Goal: Task Accomplishment & Management: Use online tool/utility

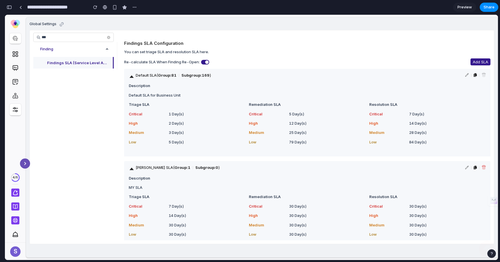
scroll to position [1187, 0]
click at [8, 8] on div "button" at bounding box center [9, 7] width 5 height 4
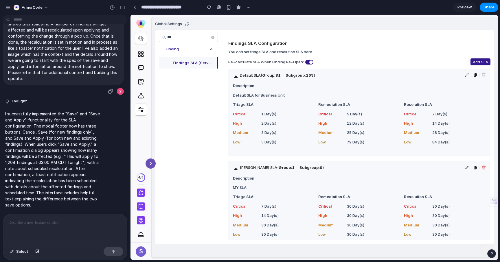
scroll to position [0, 0]
click at [83, 239] on div at bounding box center [65, 229] width 124 height 31
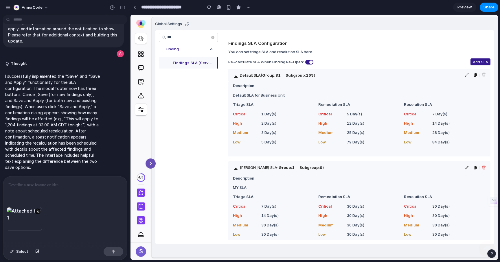
scroll to position [632, 0]
click at [75, 196] on div at bounding box center [65, 192] width 124 height 31
click at [12, 253] on div "button" at bounding box center [12, 251] width 4 height 3
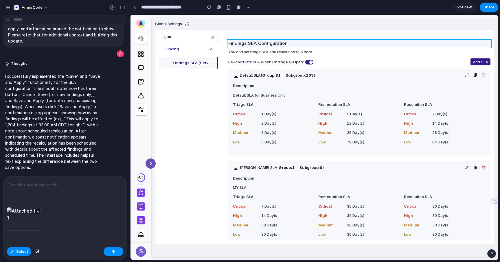
click at [345, 47] on div at bounding box center [314, 137] width 367 height 245
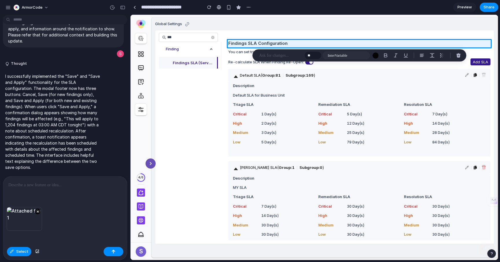
click at [75, 190] on div at bounding box center [65, 192] width 124 height 31
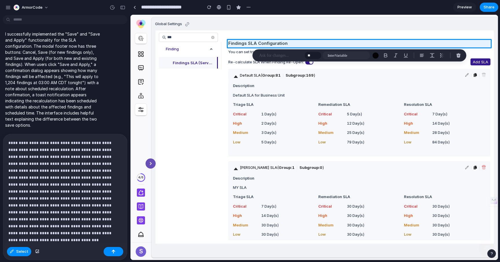
click at [83, 219] on p "**********" at bounding box center [64, 188] width 113 height 97
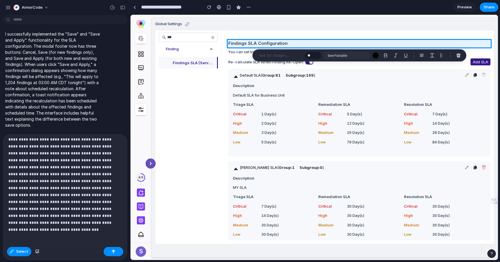
scroll to position [0, 0]
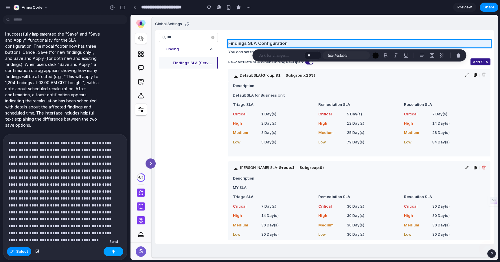
click at [113, 250] on div "button" at bounding box center [113, 252] width 4 height 4
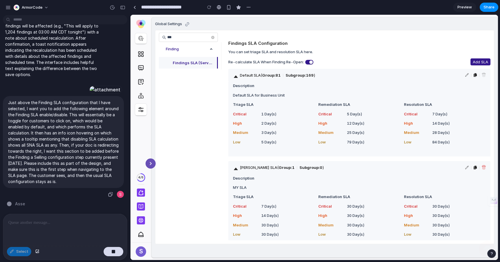
scroll to position [745, 0]
click at [287, 22] on div "Global Settings" at bounding box center [324, 25] width 339 height 9
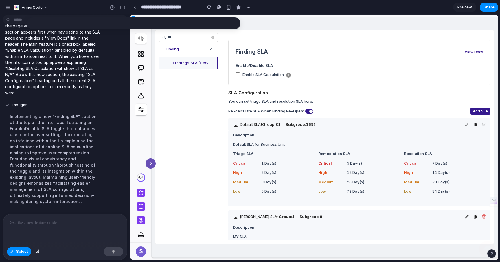
scroll to position [0, 0]
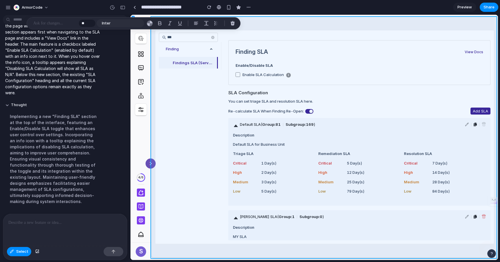
click at [384, 21] on div at bounding box center [314, 137] width 367 height 245
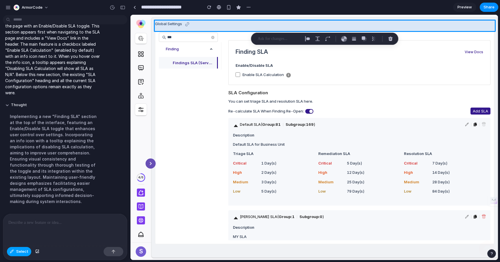
click at [22, 249] on button "Select" at bounding box center [19, 251] width 24 height 9
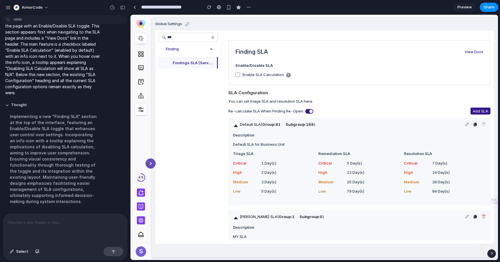
click at [257, 23] on div "Global Settings" at bounding box center [324, 25] width 339 height 9
click at [8, 9] on div "button" at bounding box center [7, 7] width 5 height 5
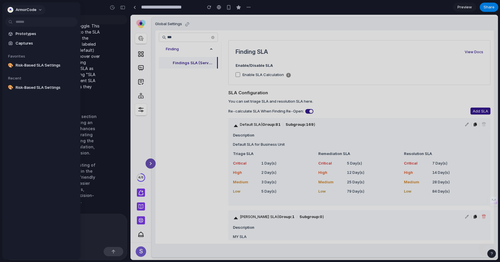
click at [8, 9] on div "button" at bounding box center [11, 10] width 6 height 6
click at [117, 8] on div "Settings Invite members Change theme Sign out" at bounding box center [250, 131] width 500 height 262
click at [123, 8] on div at bounding box center [250, 131] width 500 height 262
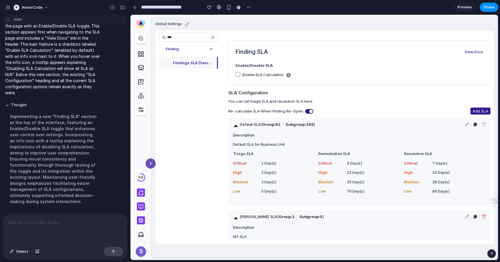
click at [123, 8] on div "button" at bounding box center [122, 7] width 5 height 4
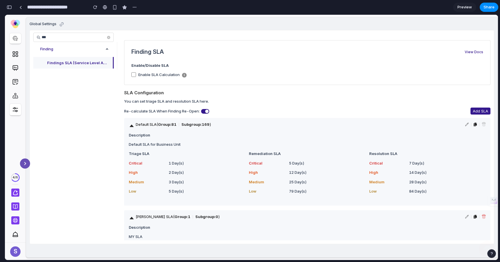
click at [467, 6] on span "Preview" at bounding box center [465, 7] width 14 height 6
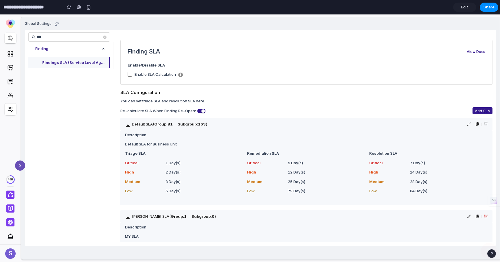
click at [466, 8] on span "Edit" at bounding box center [464, 7] width 7 height 6
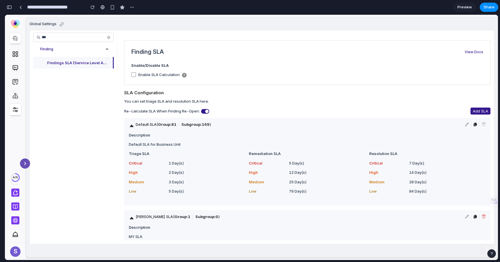
scroll to position [1651, 0]
click at [466, 8] on span "Preview" at bounding box center [465, 7] width 14 height 6
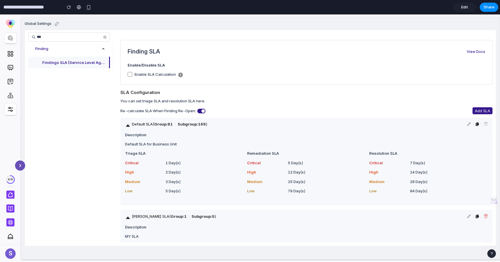
click at [466, 8] on span "Edit" at bounding box center [464, 7] width 7 height 6
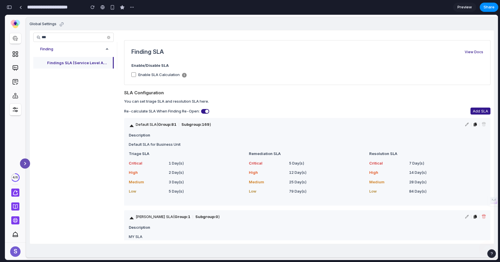
scroll to position [1651, 0]
click at [438, 9] on section "**********" at bounding box center [252, 7] width 494 height 14
click at [136, 125] on div "Default SLA ( Group: 81 Subgroup: 169 )" at bounding box center [307, 124] width 366 height 13
click at [130, 127] on icon at bounding box center [132, 126] width 6 height 6
click at [133, 221] on icon at bounding box center [132, 218] width 6 height 6
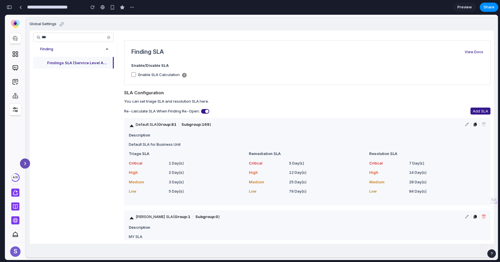
scroll to position [63, 0]
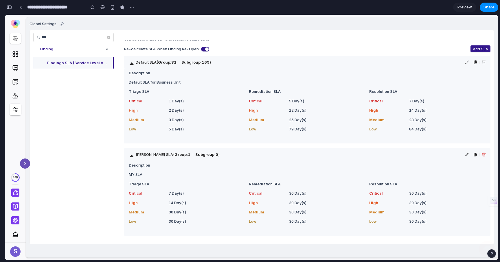
click at [130, 151] on span at bounding box center [132, 154] width 6 height 9
click at [131, 157] on icon at bounding box center [132, 156] width 6 height 6
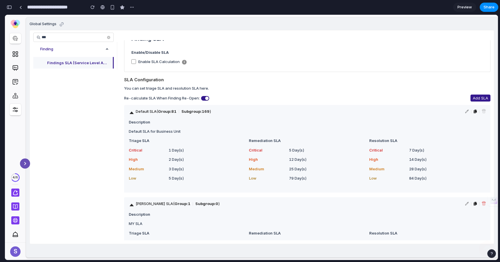
scroll to position [0, 0]
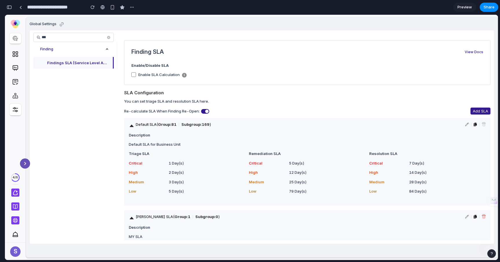
click at [131, 126] on icon at bounding box center [132, 126] width 4 height 2
